Goal: Information Seeking & Learning: Learn about a topic

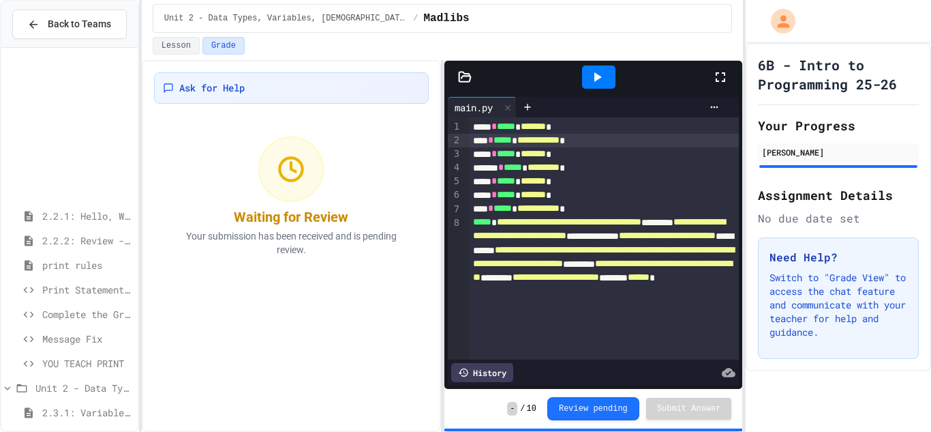
scroll to position [193, 0]
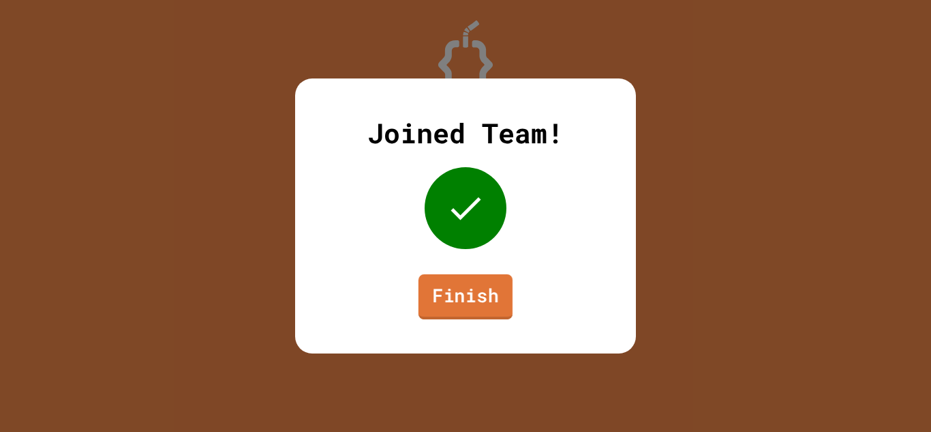
click at [496, 306] on link "Finish" at bounding box center [466, 296] width 94 height 45
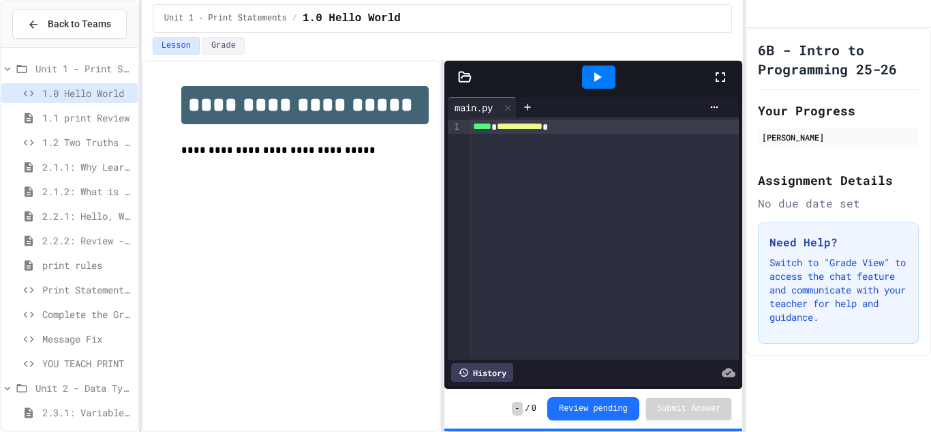
click at [95, 147] on span "1.2 Two Truths and a Lie" at bounding box center [87, 142] width 90 height 14
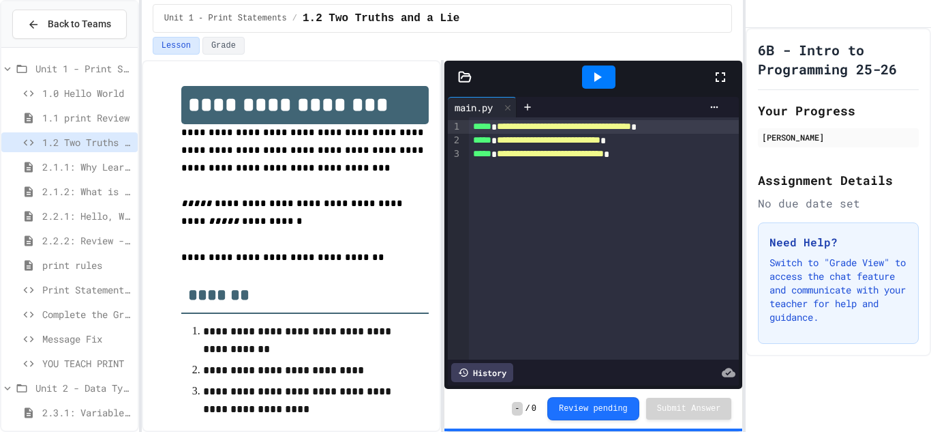
click at [87, 294] on span "Print Statement Repair" at bounding box center [87, 289] width 90 height 14
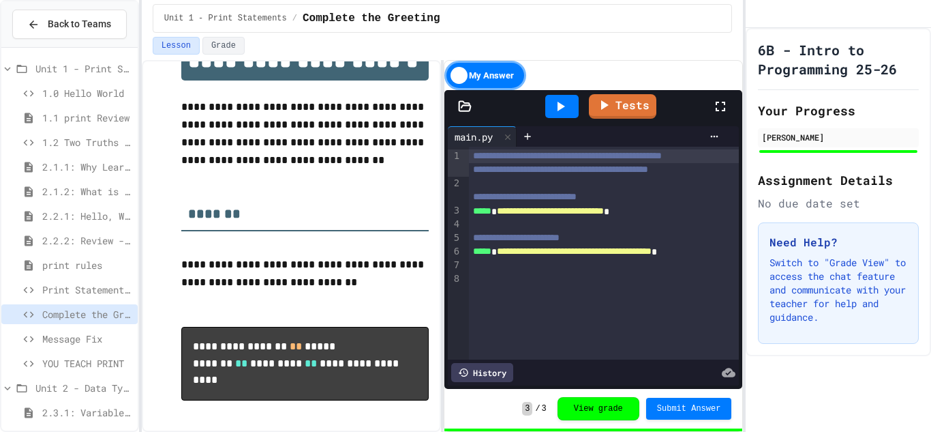
scroll to position [48, 0]
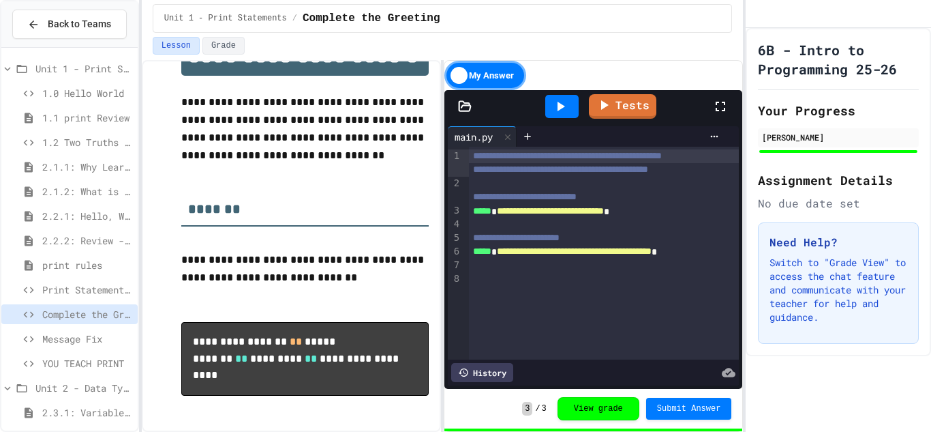
click at [120, 341] on span "Message Fix" at bounding box center [87, 338] width 90 height 14
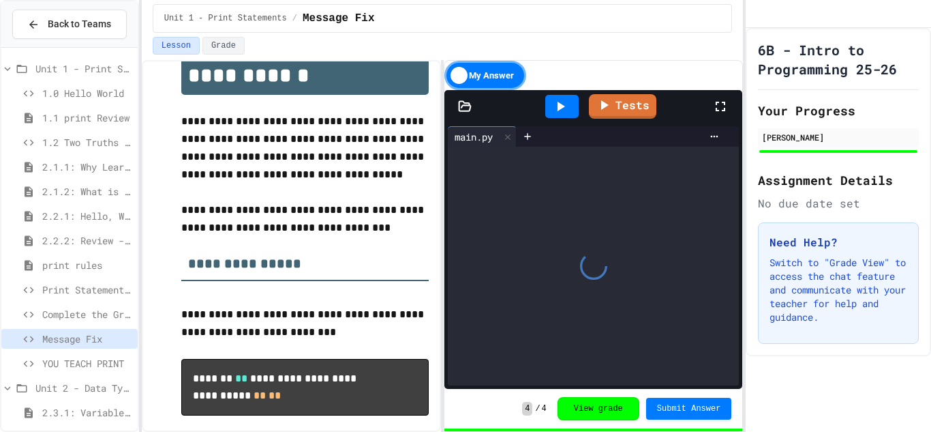
scroll to position [31, 0]
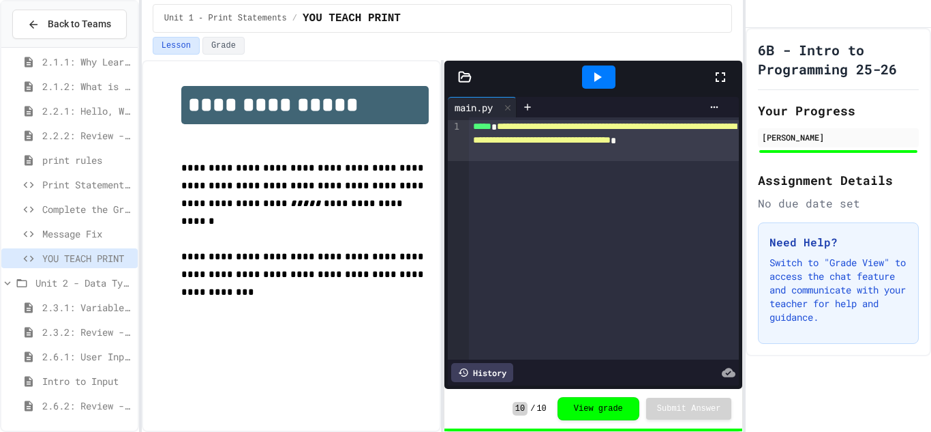
scroll to position [190, 0]
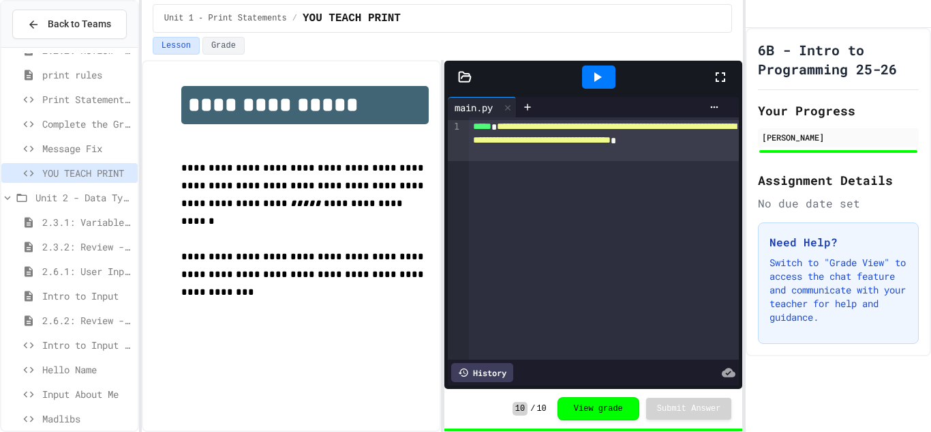
click at [93, 347] on span "Intro to Input Exercise" at bounding box center [87, 344] width 90 height 14
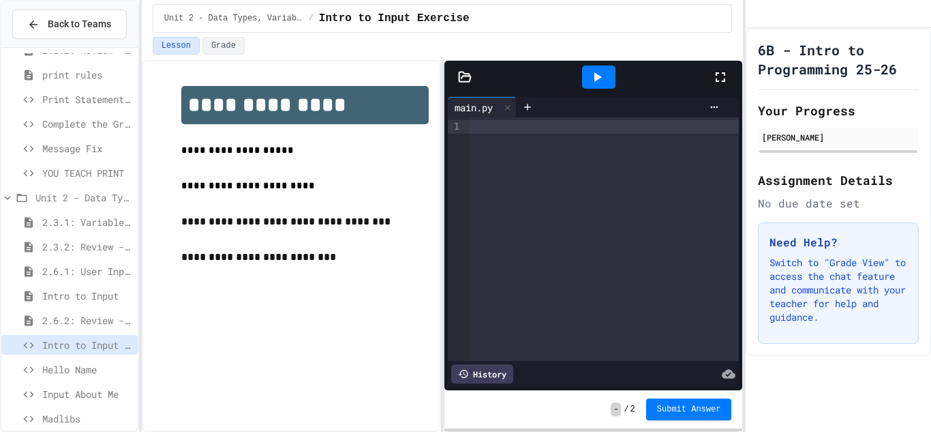
click at [112, 367] on span "Hello Name" at bounding box center [87, 369] width 90 height 14
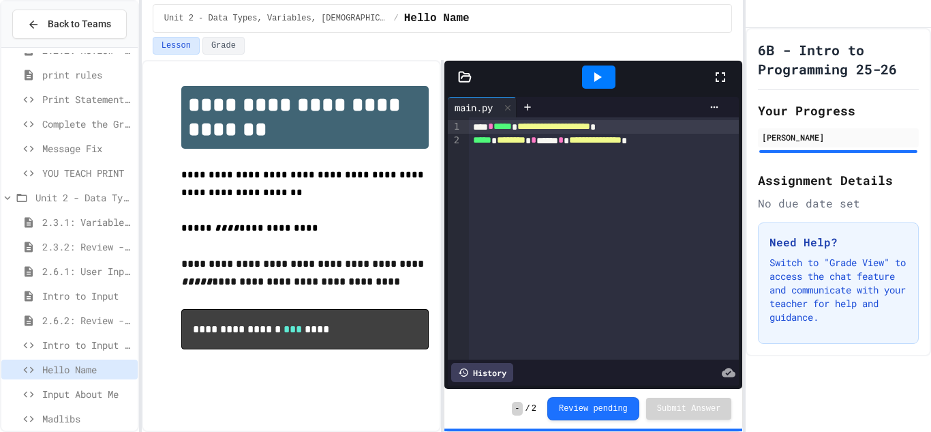
click at [109, 392] on span "Input About Me" at bounding box center [87, 394] width 90 height 14
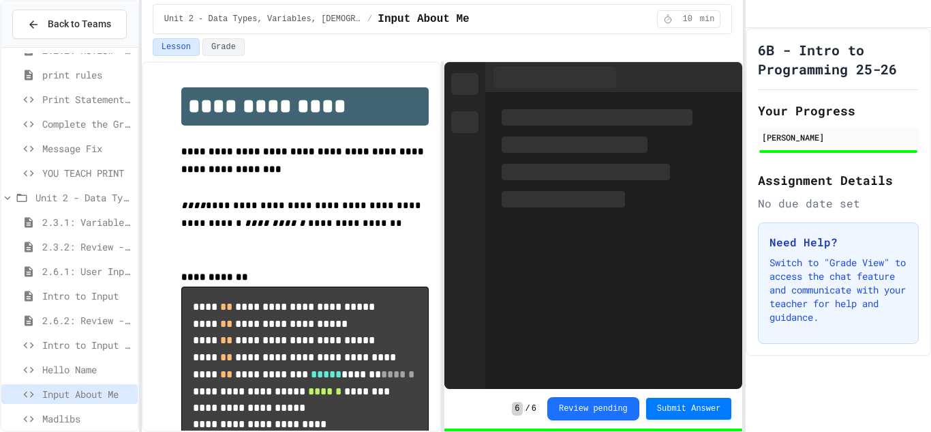
scroll to position [204, 0]
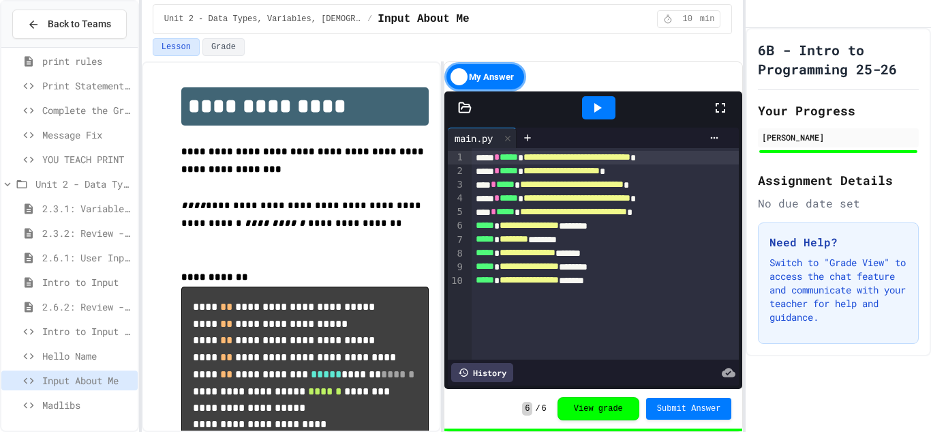
click at [94, 400] on span "Madlibs" at bounding box center [87, 404] width 90 height 14
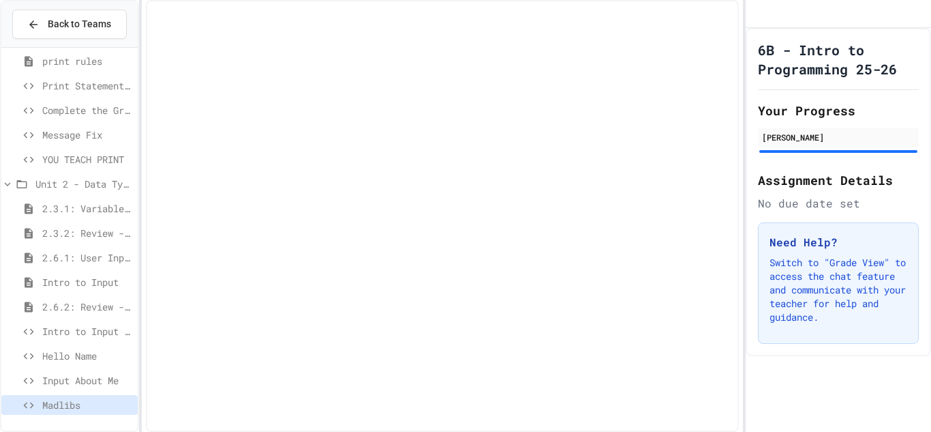
scroll to position [193, 0]
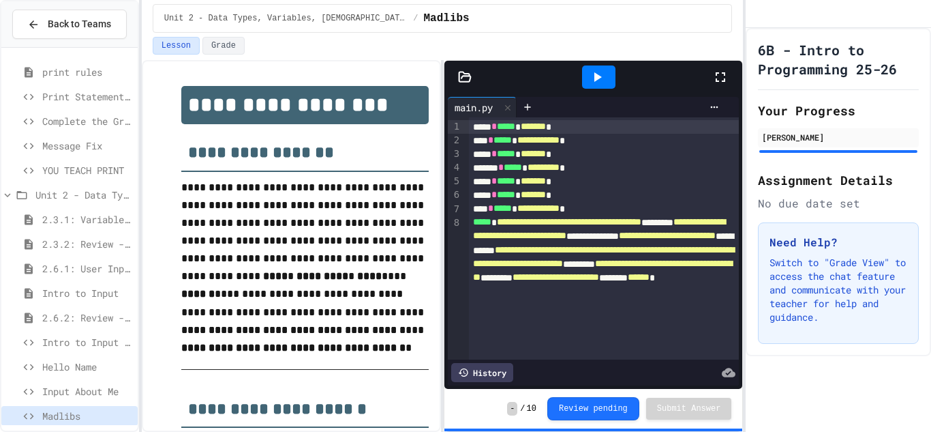
click at [103, 389] on span "Input About Me" at bounding box center [87, 391] width 90 height 14
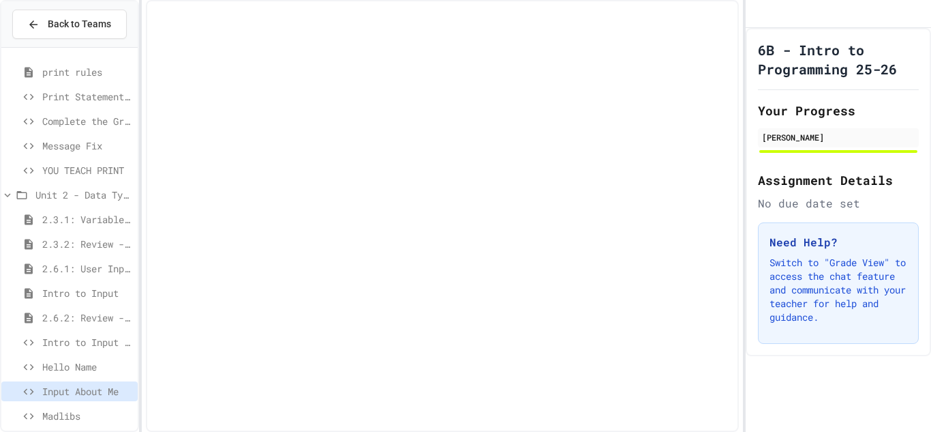
click at [111, 346] on span "Intro to Input Exercise" at bounding box center [87, 342] width 90 height 14
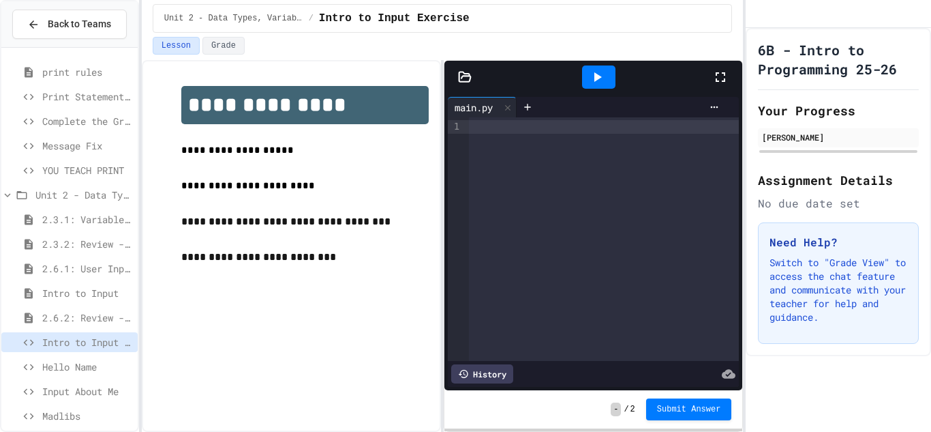
click at [492, 183] on div at bounding box center [604, 238] width 271 height 243
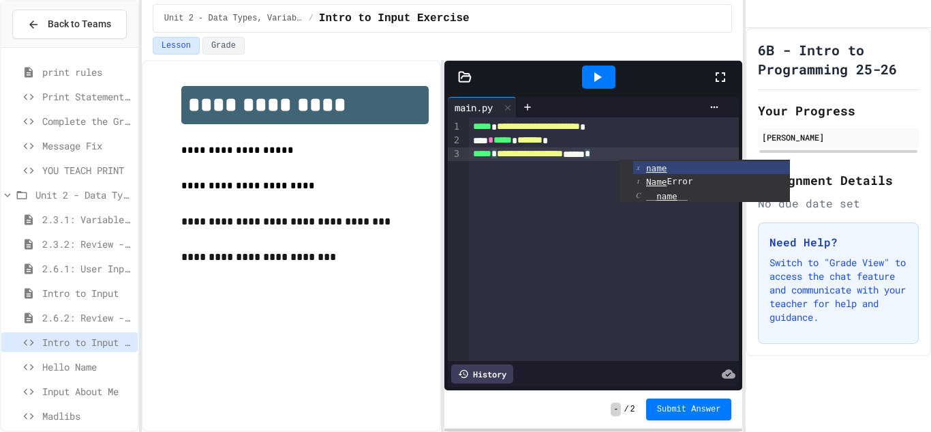
click at [436, 295] on div "**********" at bounding box center [291, 246] width 299 height 372
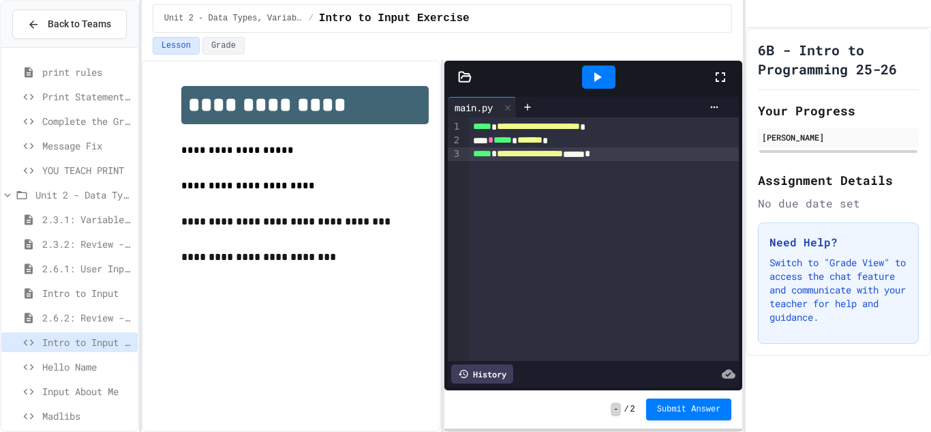
click at [639, 400] on div "- / 2 Submit Answer" at bounding box center [671, 409] width 121 height 22
click at [666, 405] on span "Submit Answer" at bounding box center [689, 407] width 64 height 11
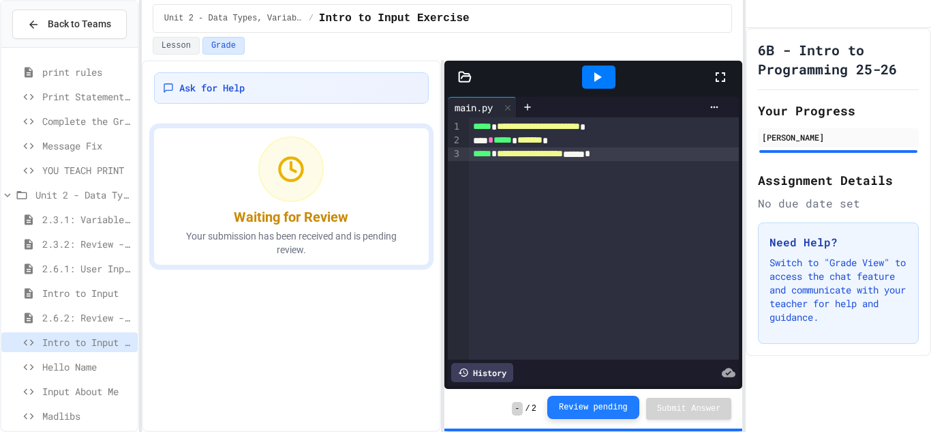
click at [606, 406] on button "Review pending" at bounding box center [593, 406] width 92 height 23
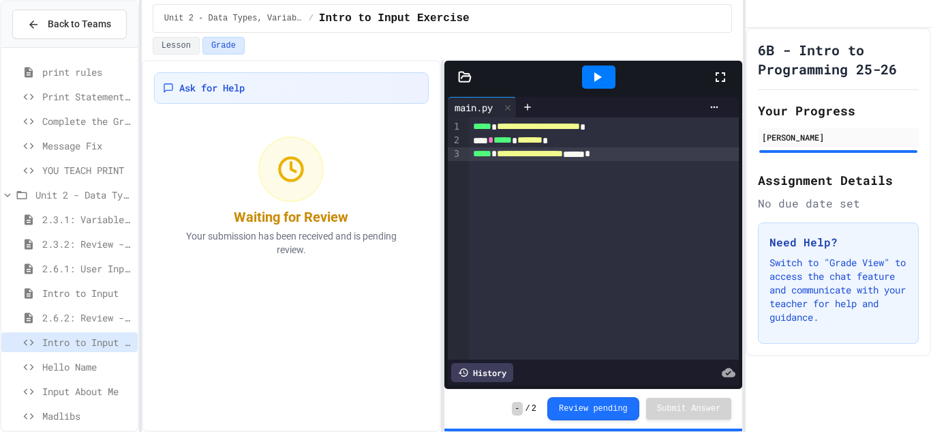
click at [591, 70] on icon at bounding box center [597, 77] width 16 height 16
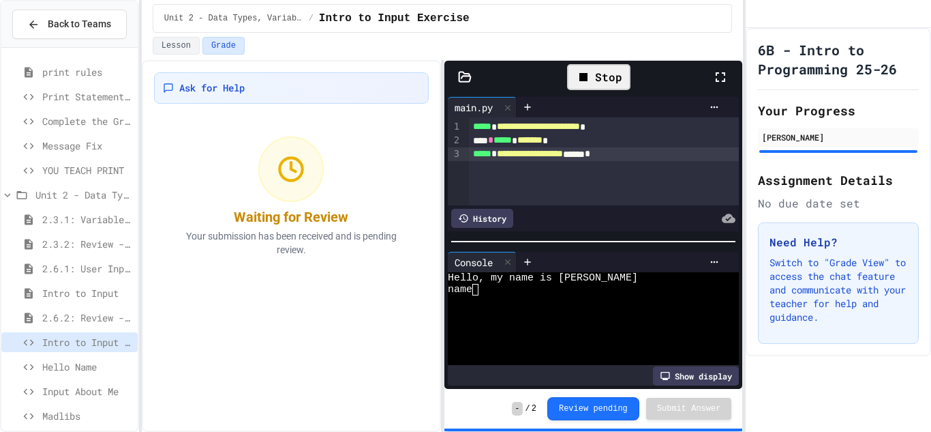
click at [571, 292] on div "name" at bounding box center [586, 290] width 276 height 12
type textarea "*"
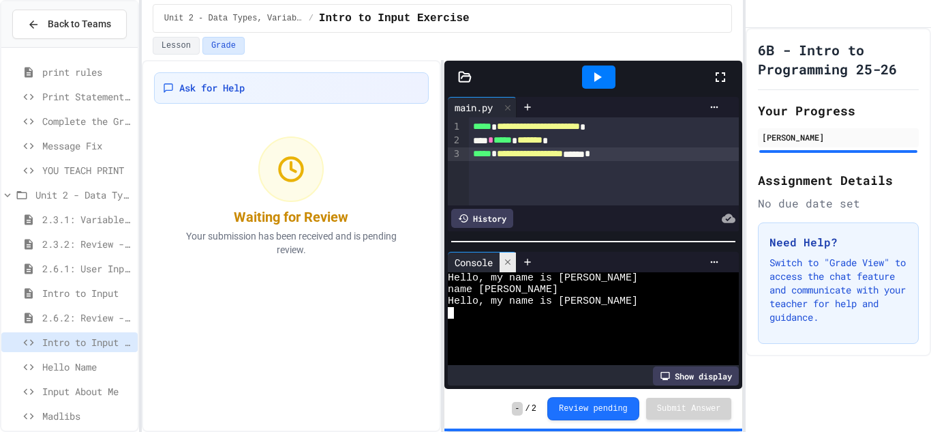
click at [513, 265] on icon at bounding box center [508, 262] width 10 height 10
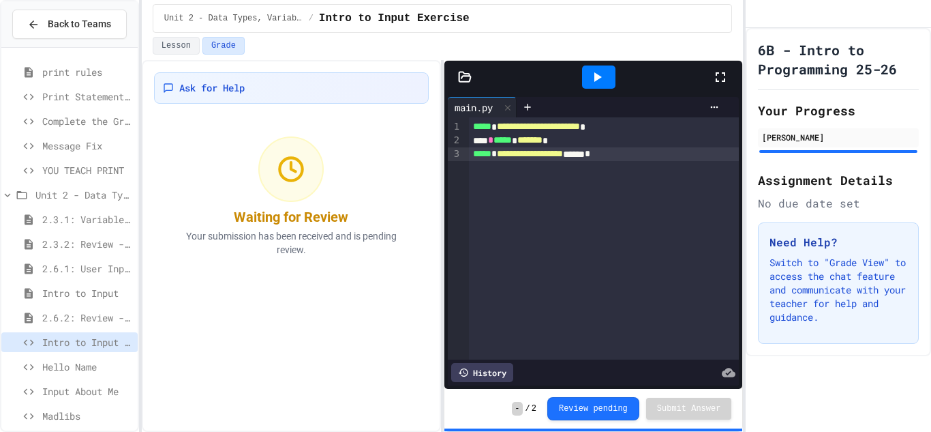
scroll to position [204, 0]
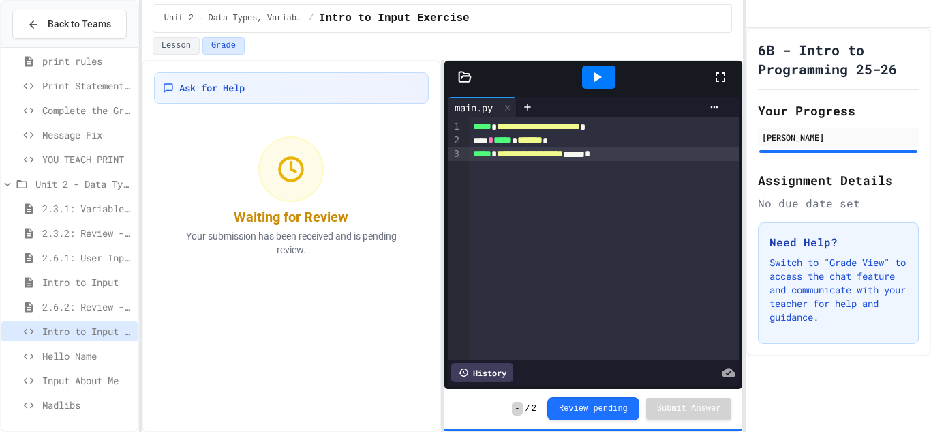
click at [78, 384] on span "Input About Me" at bounding box center [87, 380] width 90 height 14
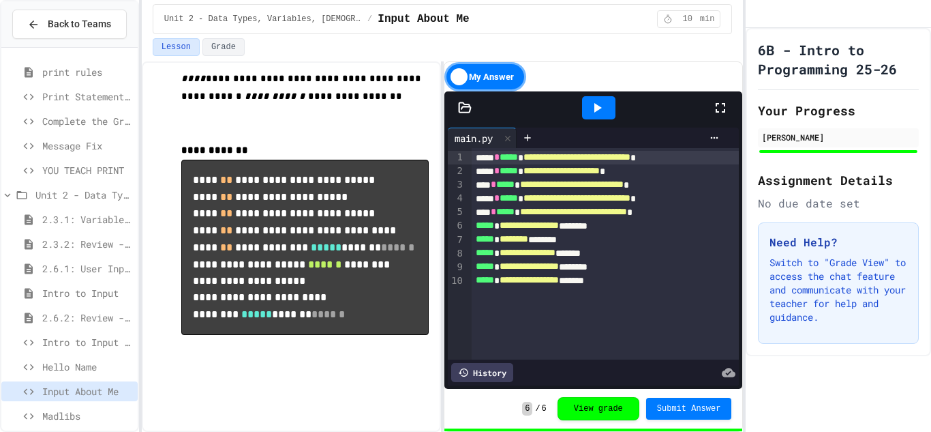
scroll to position [231, 0]
click at [502, 375] on div "History" at bounding box center [482, 372] width 62 height 19
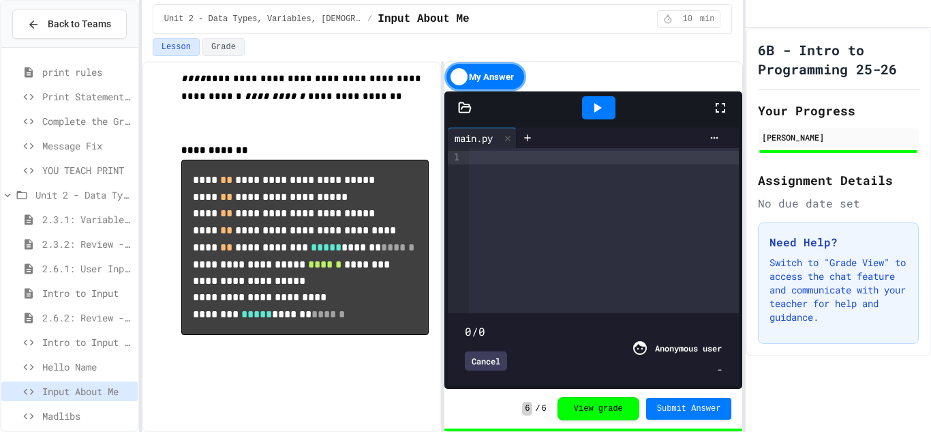
type input "***"
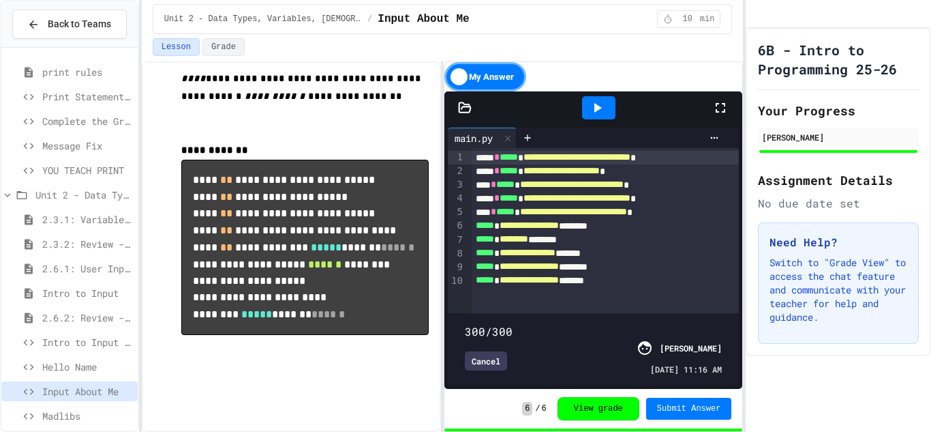
click at [493, 361] on div "Cancel" at bounding box center [486, 360] width 42 height 19
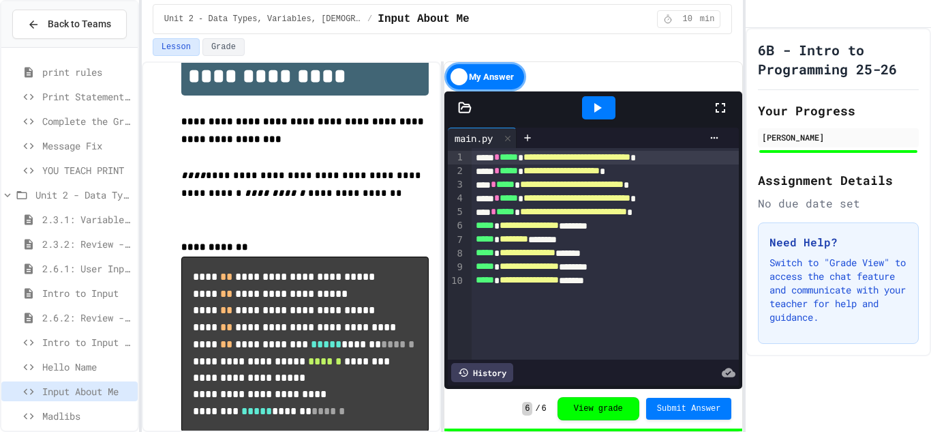
scroll to position [0, 0]
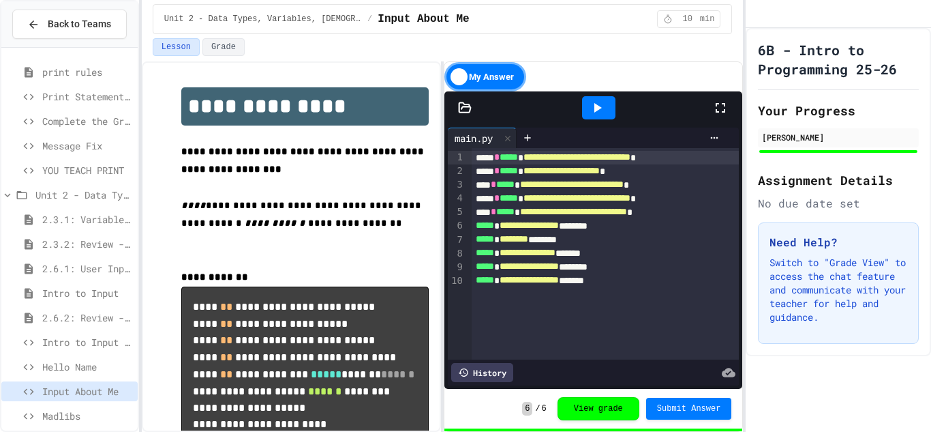
click at [132, 412] on span "Madlibs" at bounding box center [87, 415] width 90 height 14
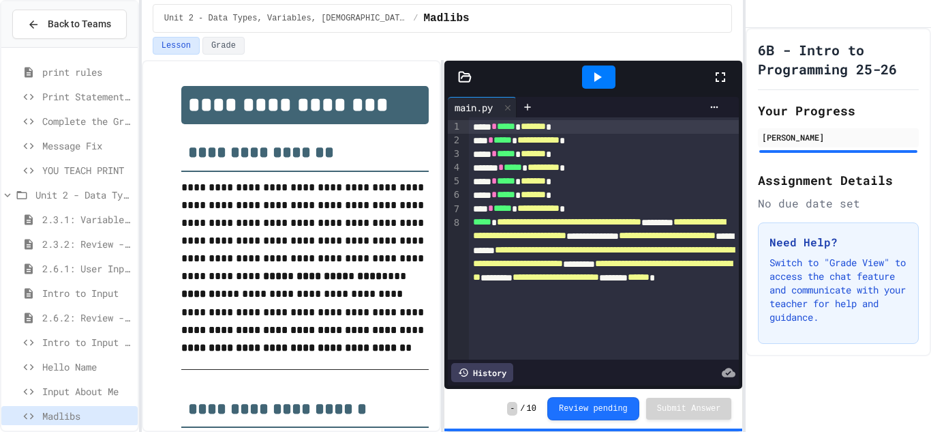
click at [104, 350] on div "Intro to Input Exercise" at bounding box center [69, 342] width 136 height 20
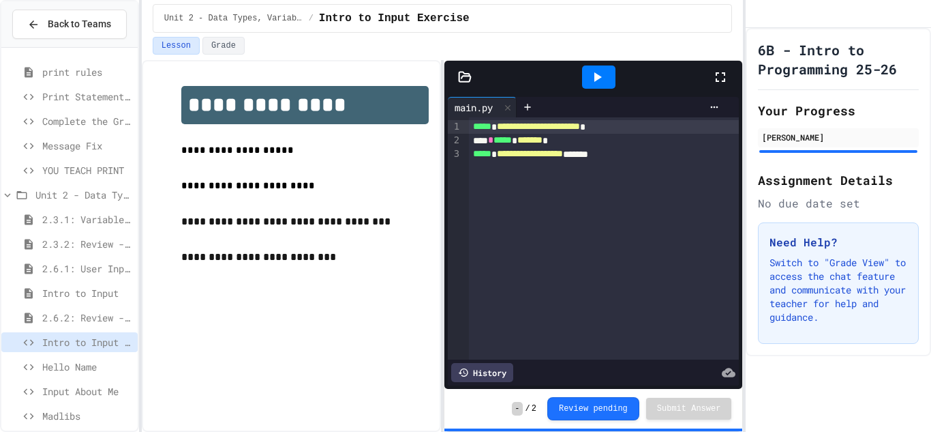
click at [106, 391] on span "Input About Me" at bounding box center [87, 391] width 90 height 14
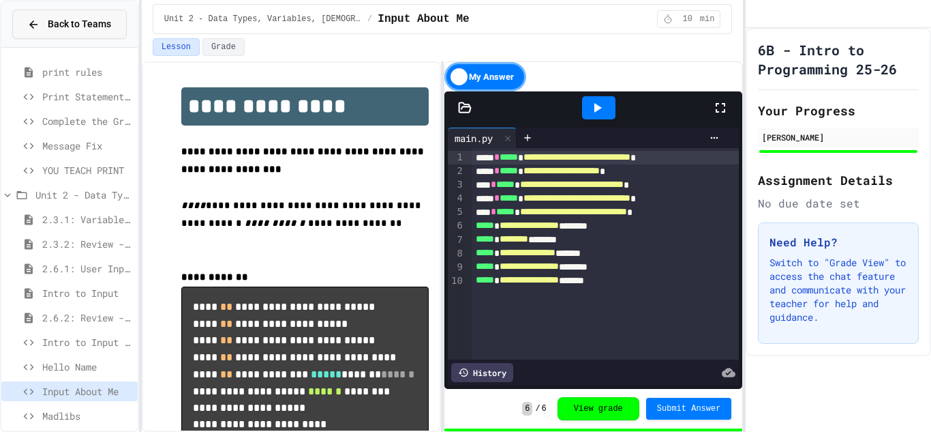
click at [102, 27] on span "Back to Teams" at bounding box center [79, 24] width 63 height 14
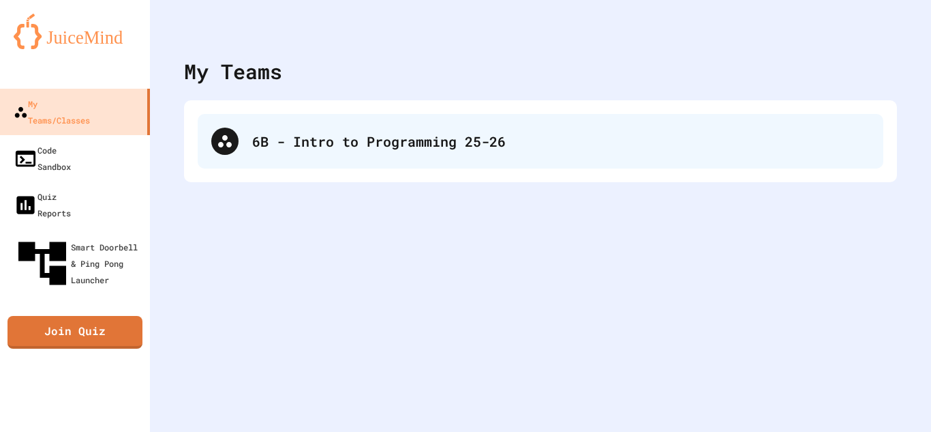
click at [318, 116] on div "6B - Intro to Programming 25-26" at bounding box center [541, 141] width 686 height 55
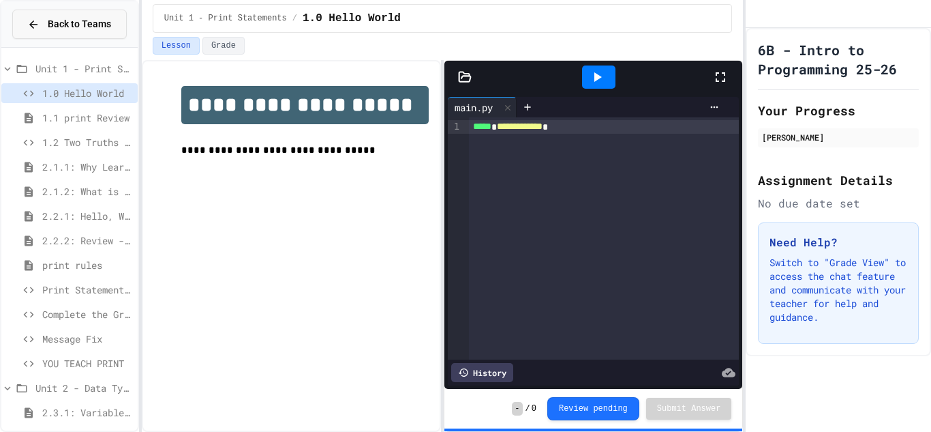
click at [120, 26] on button "Back to Teams" at bounding box center [69, 24] width 115 height 29
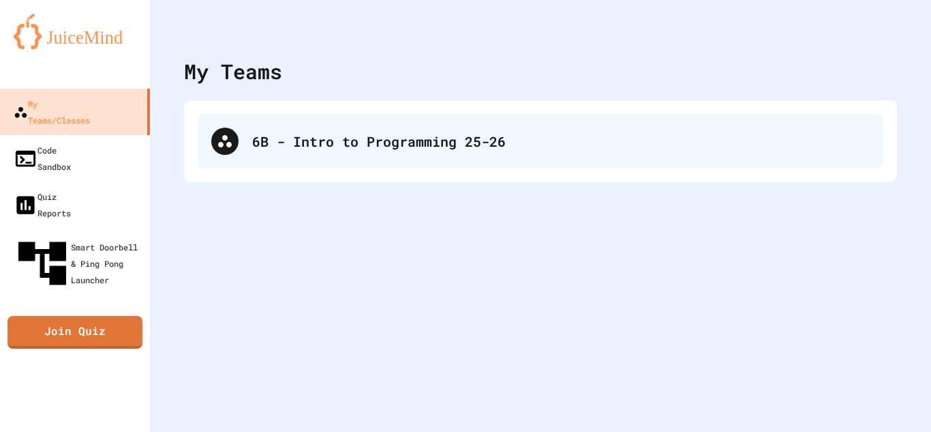
click at [374, 121] on div "6B - Intro to Programming 25-26" at bounding box center [541, 141] width 686 height 55
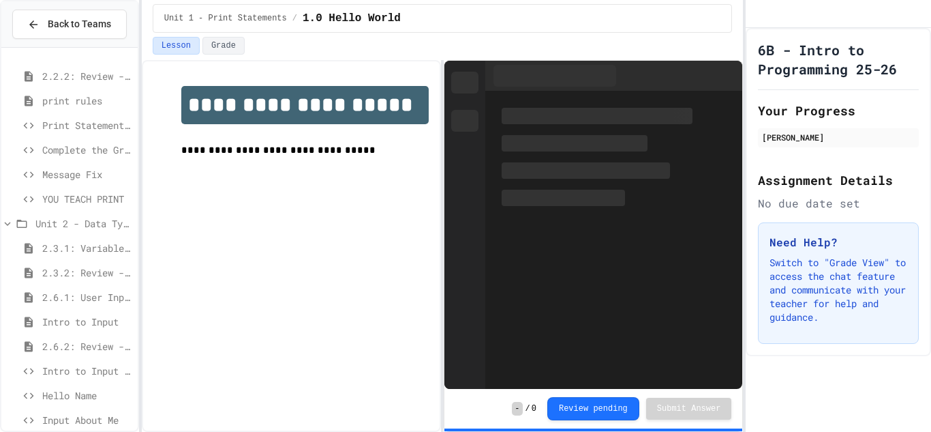
scroll to position [204, 0]
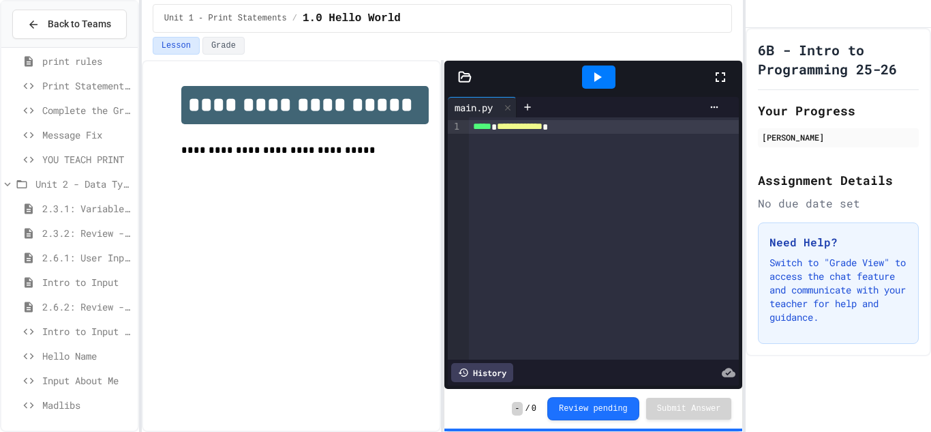
click at [101, 383] on span "Input About Me" at bounding box center [87, 380] width 90 height 14
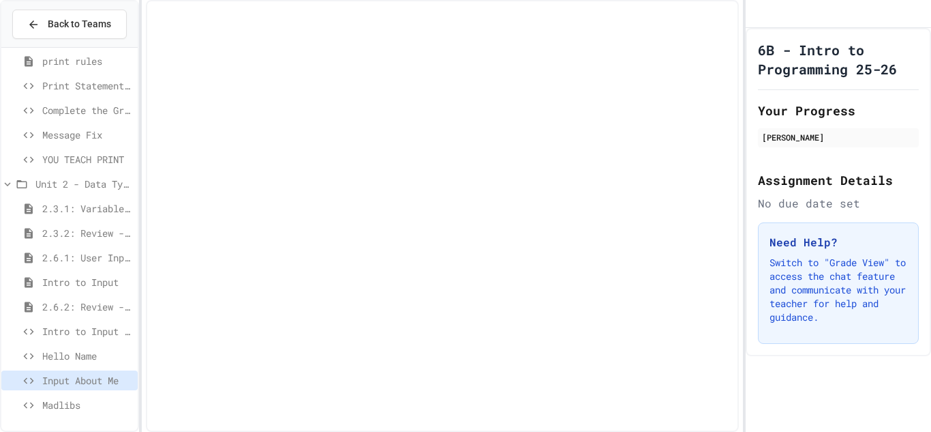
scroll to position [193, 0]
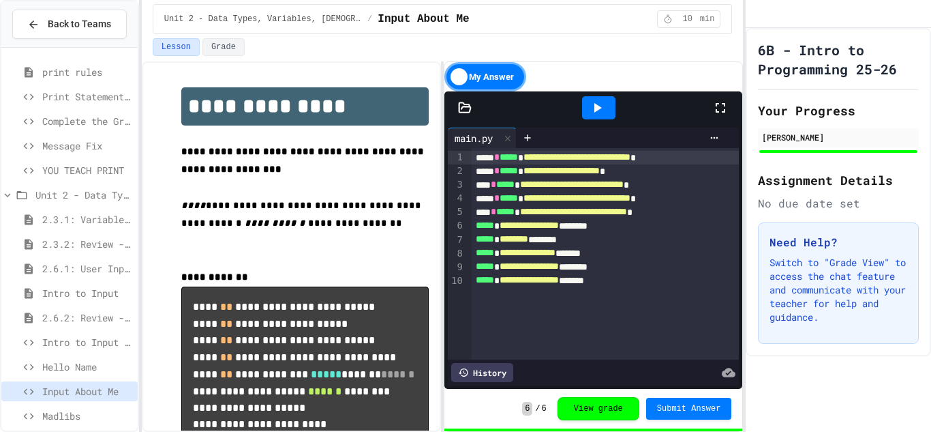
click at [381, 57] on div "Lesson Grade" at bounding box center [443, 49] width 602 height 23
